Goal: Task Accomplishment & Management: Use online tool/utility

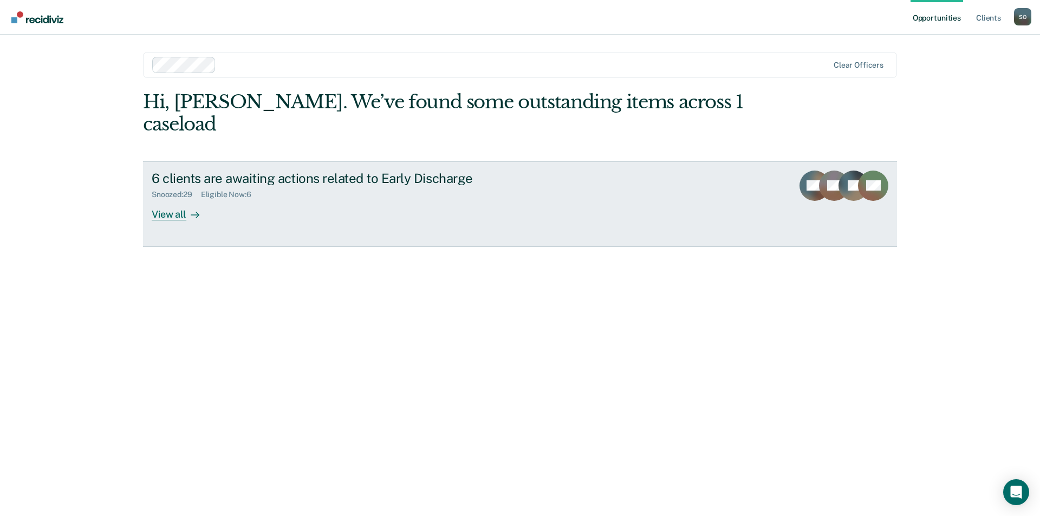
click at [171, 199] on div "View all" at bounding box center [182, 209] width 61 height 21
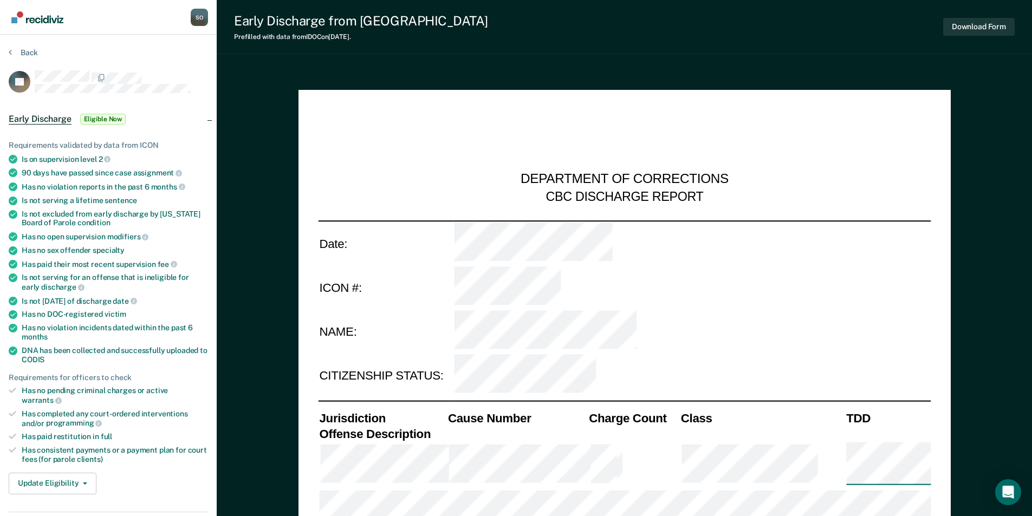
type textarea "x"
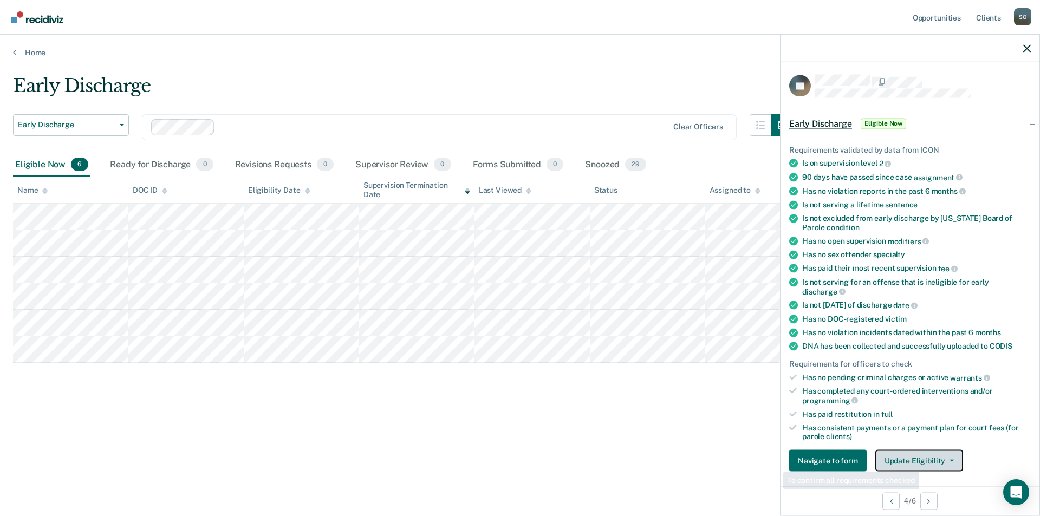
click at [921, 457] on button "Update Eligibility" at bounding box center [920, 461] width 88 height 22
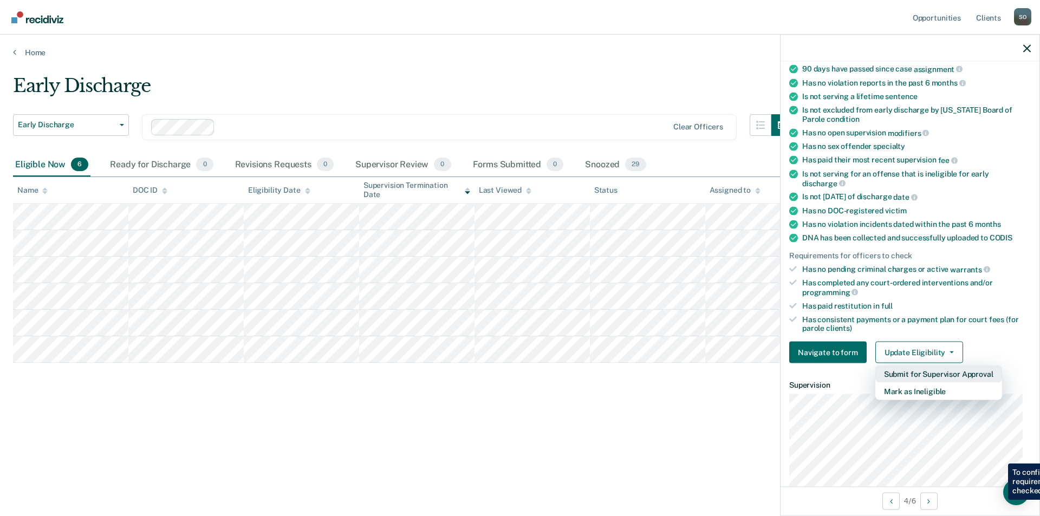
scroll to position [163, 0]
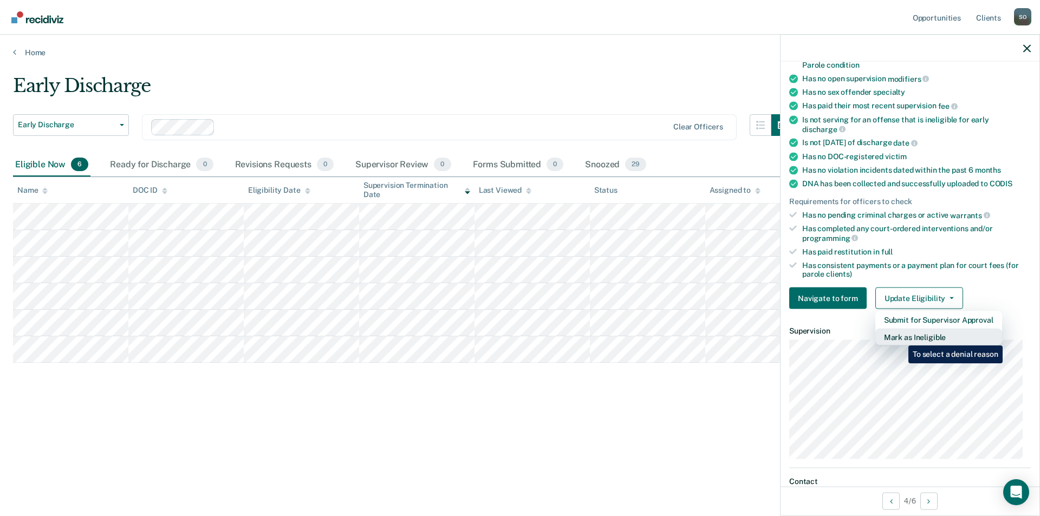
click at [900, 338] on button "Mark as Ineligible" at bounding box center [939, 337] width 127 height 17
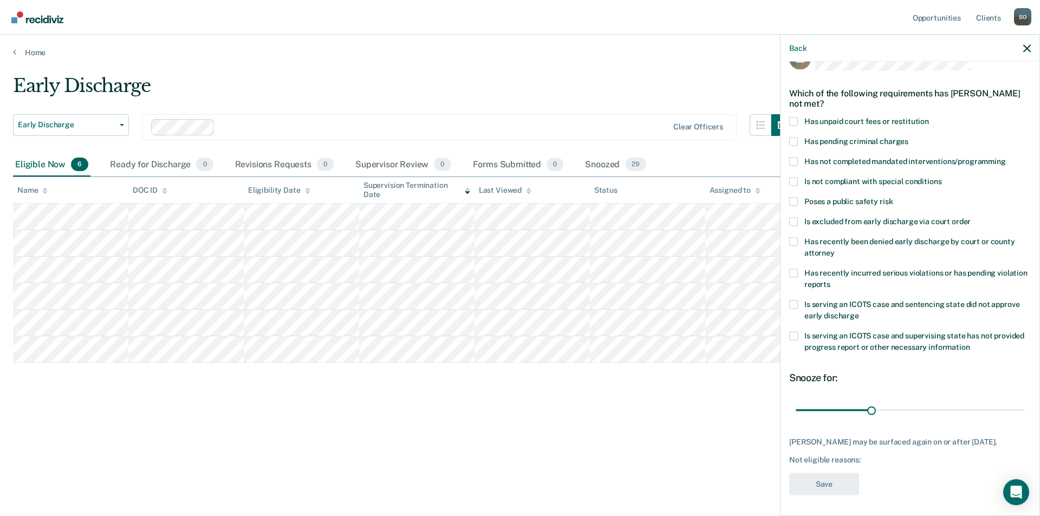
click at [794, 180] on span at bounding box center [793, 181] width 9 height 9
click at [942, 177] on input "Is not compliant with special conditions" at bounding box center [942, 177] width 0 height 0
drag, startPoint x: 868, startPoint y: 409, endPoint x: 939, endPoint y: 414, distance: 71.1
type input "59"
click at [939, 414] on input "range" at bounding box center [910, 410] width 229 height 19
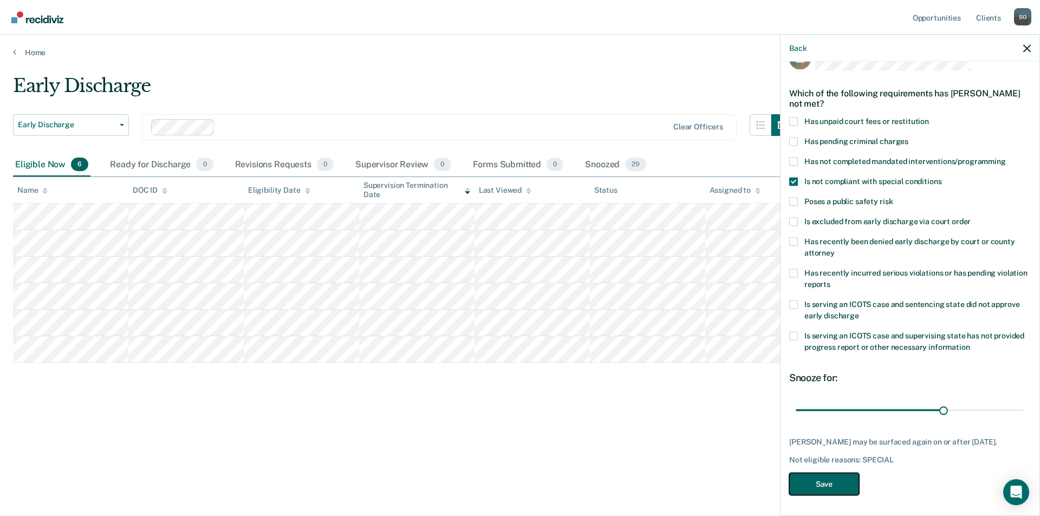
click at [814, 490] on button "Save" at bounding box center [824, 484] width 70 height 22
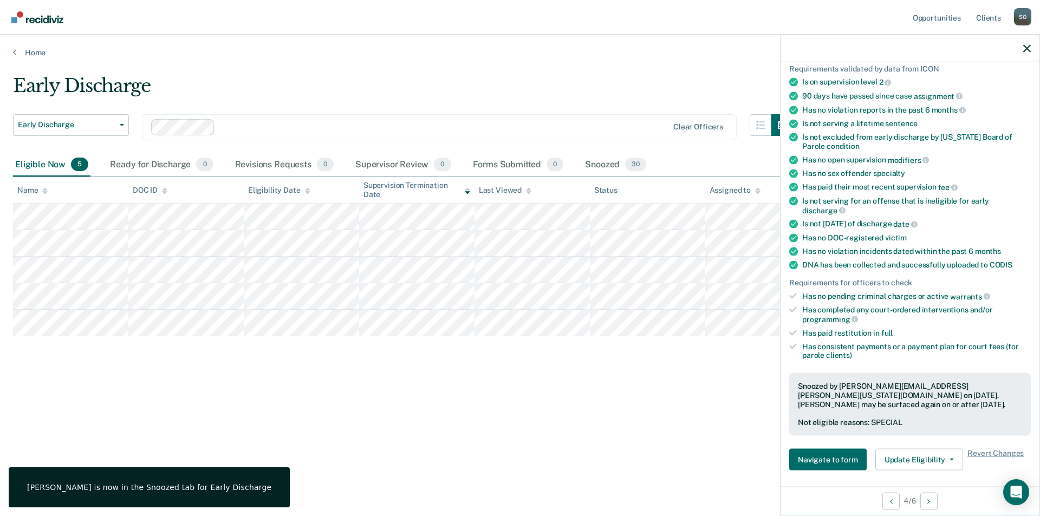
scroll to position [135, 0]
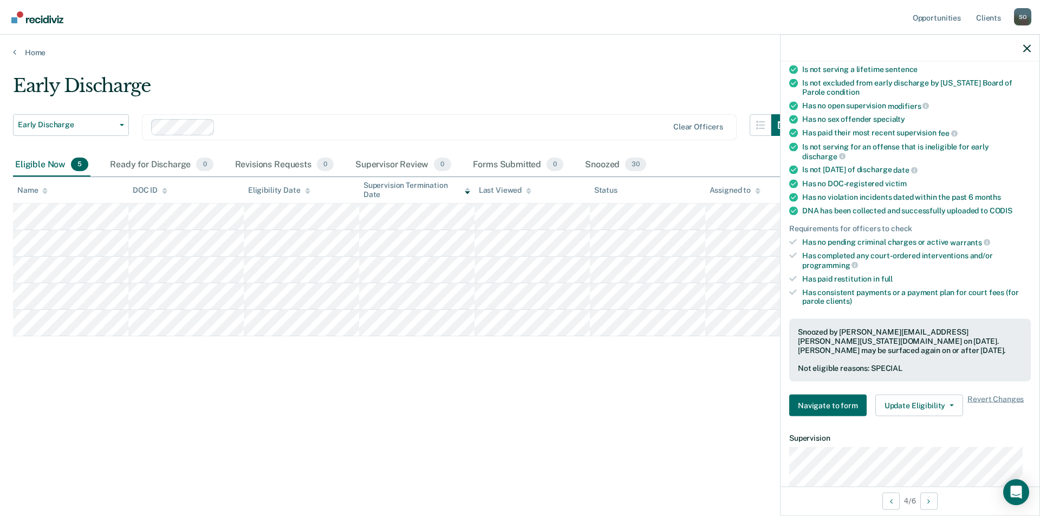
click at [157, 401] on div "Early Discharge Early Discharge Early Discharge Clear officers Eligible Now 5 R…" at bounding box center [520, 255] width 1014 height 360
click at [1028, 48] on icon "button" at bounding box center [1027, 48] width 8 height 8
